Goal: Transaction & Acquisition: Download file/media

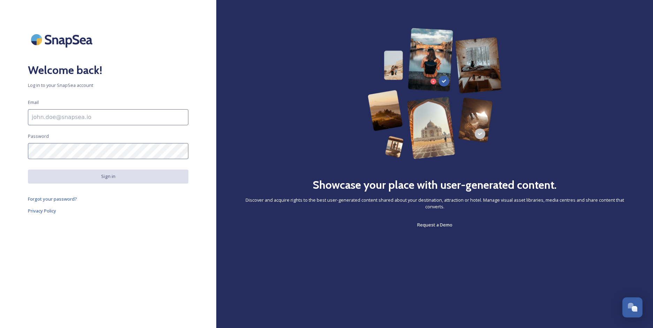
click at [138, 119] on input at bounding box center [108, 117] width 161 height 16
paste input "[PERSON_NAME][EMAIL_ADDRESS][DOMAIN_NAME]"
type input "[PERSON_NAME][EMAIL_ADDRESS][DOMAIN_NAME]"
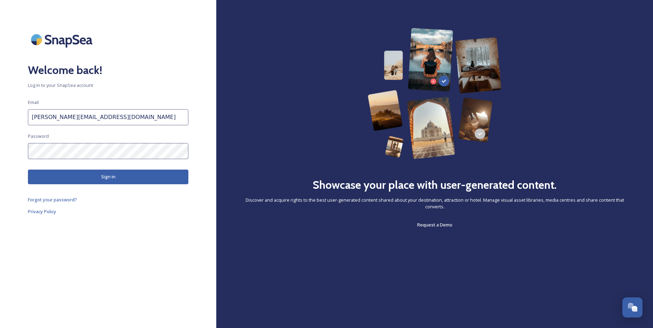
click at [171, 177] on button "Sign in" at bounding box center [108, 177] width 161 height 14
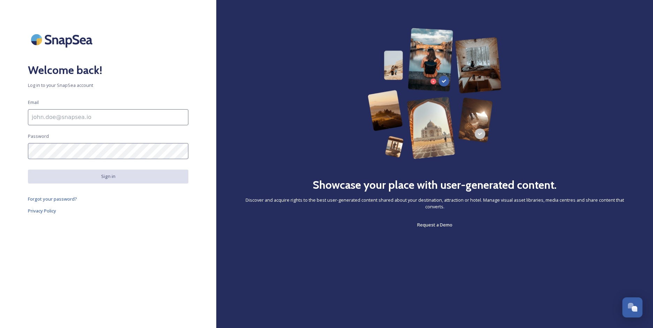
click at [140, 117] on input at bounding box center [108, 117] width 161 height 16
paste input "[PERSON_NAME][EMAIL_ADDRESS][DOMAIN_NAME]"
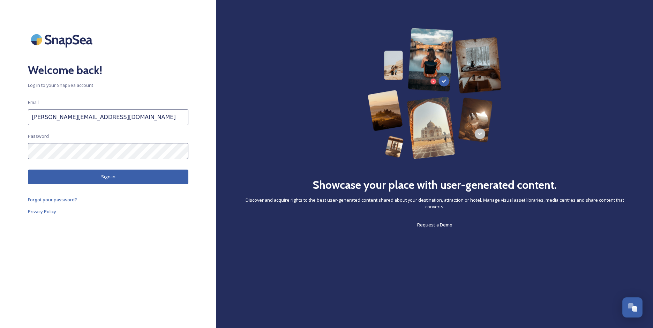
type input "[PERSON_NAME][EMAIL_ADDRESS][DOMAIN_NAME]"
click at [109, 176] on button "Sign in" at bounding box center [108, 177] width 161 height 14
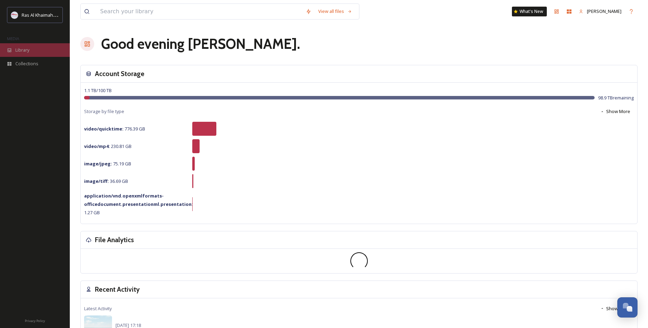
click at [30, 50] on div "Library" at bounding box center [35, 50] width 70 height 14
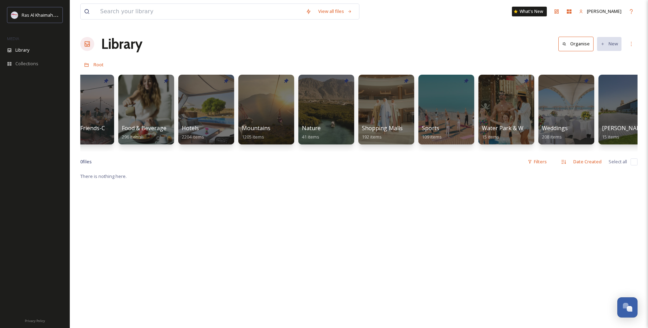
scroll to position [0, 311]
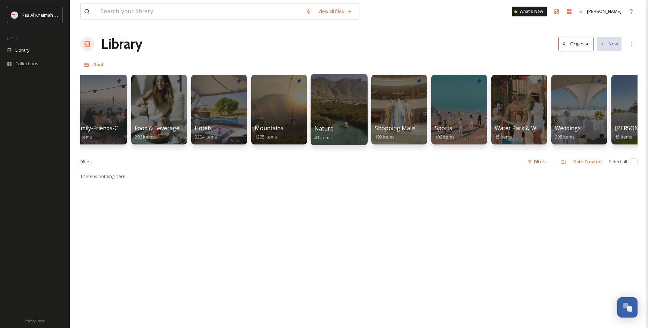
click at [319, 130] on span "Nature" at bounding box center [323, 129] width 19 height 8
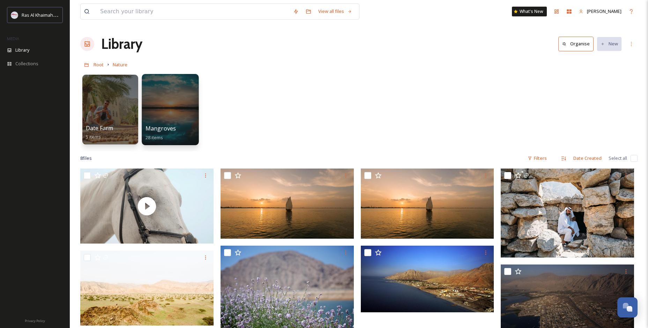
click at [164, 127] on span "Mangroves" at bounding box center [161, 129] width 31 height 8
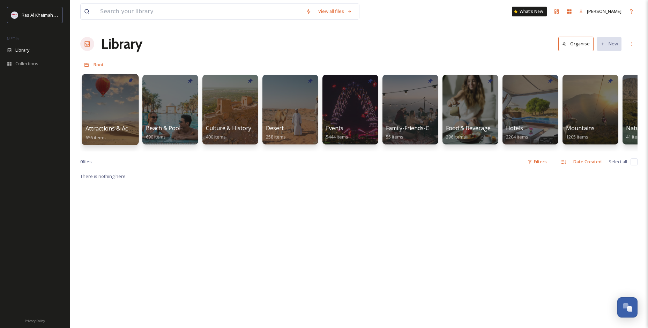
click at [114, 132] on span "Attractions & Activities" at bounding box center [116, 129] width 60 height 8
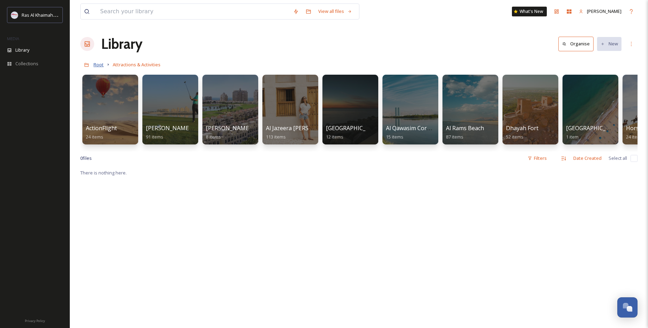
click at [98, 62] on span "Root" at bounding box center [99, 64] width 10 height 6
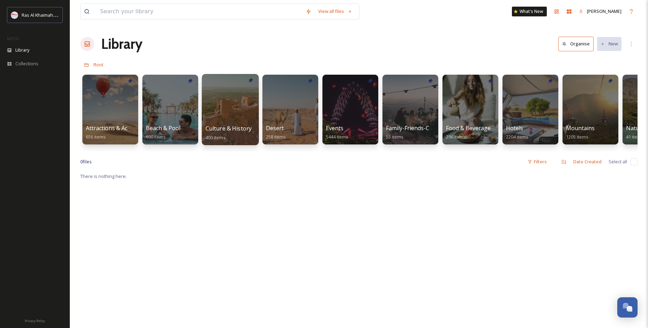
click at [215, 126] on span "Culture & History" at bounding box center [229, 129] width 46 height 8
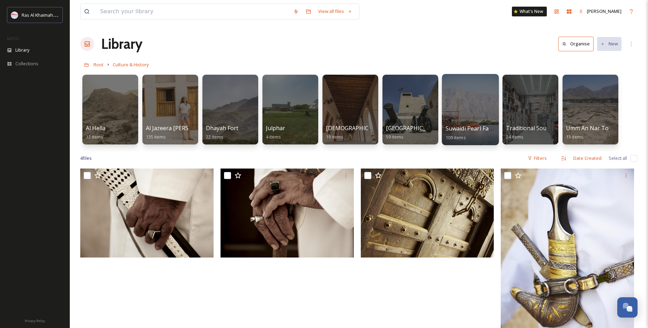
click at [475, 129] on span "Suwaidi Pearl Farm" at bounding box center [471, 129] width 51 height 8
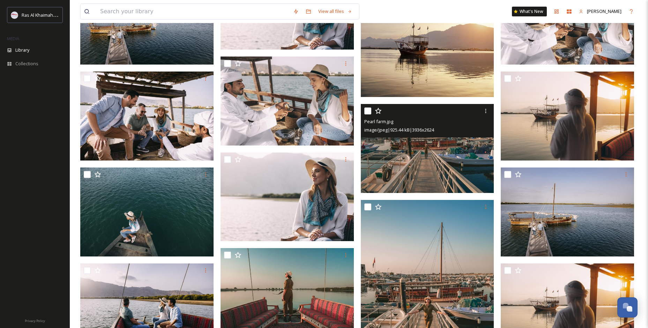
scroll to position [733, 0]
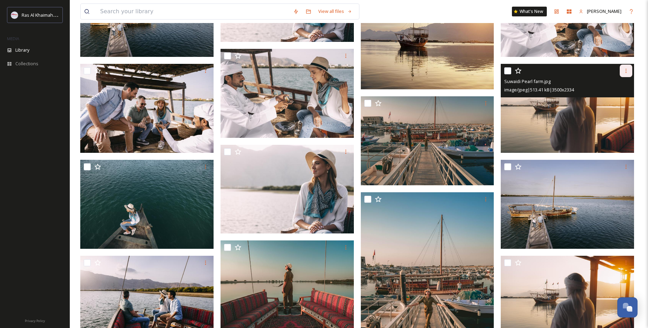
click at [625, 71] on icon at bounding box center [626, 71] width 6 height 6
click at [621, 99] on span "Download" at bounding box center [617, 100] width 21 height 7
